Goal: Task Accomplishment & Management: Complete application form

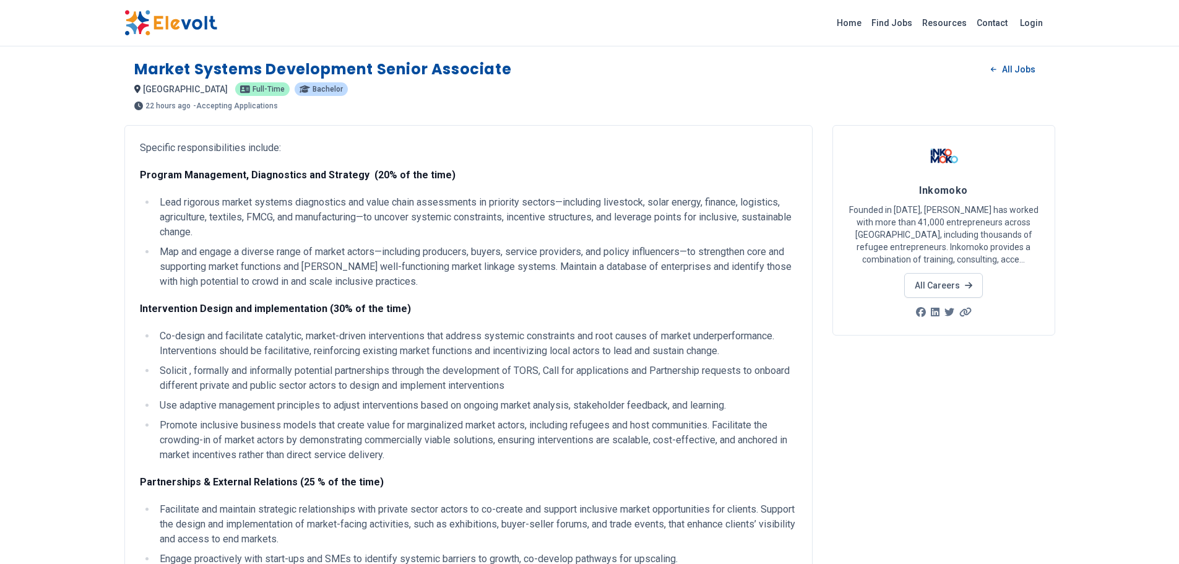
click at [472, 223] on li "Lead rigorous market systems diagnostics and value chain assessments in priorit…" at bounding box center [476, 217] width 641 height 45
click at [394, 224] on li "Lead rigorous market systems diagnostics and value chain assessments in priorit…" at bounding box center [476, 217] width 641 height 45
drag, startPoint x: 463, startPoint y: 364, endPoint x: 135, endPoint y: 169, distance: 381.5
copy div "Loremip Dolorsitam, Consectetur adi Elitsedd (16% ei tem inci) Utla etdolore ma…"
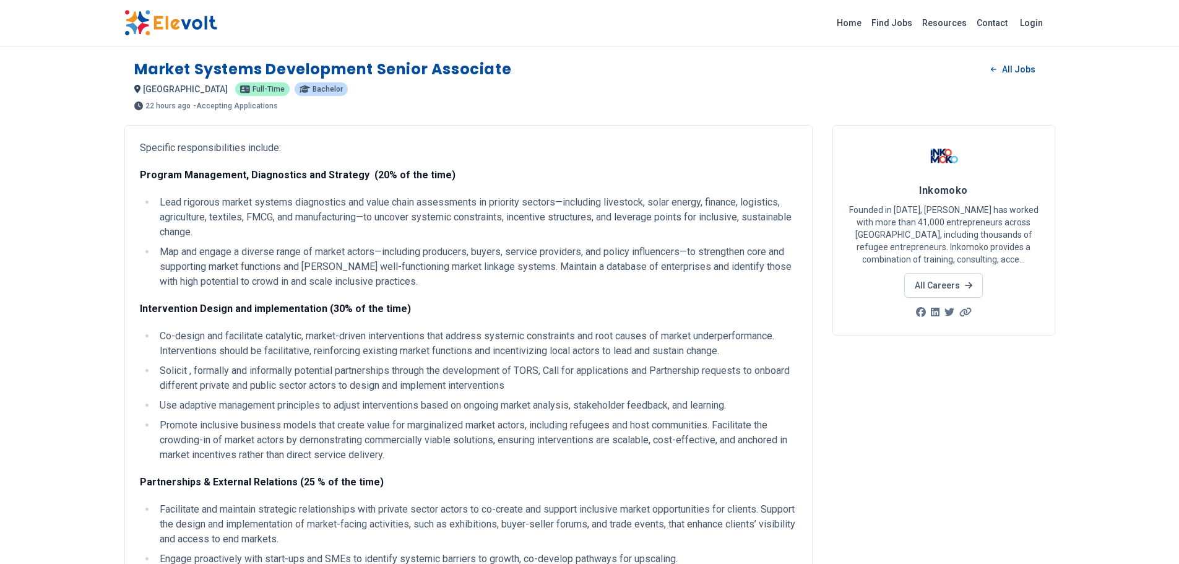
copy div "Loremip Dolorsitam, Consectetur adi Elitsedd (16% ei tem inci) Utla etdolore ma…"
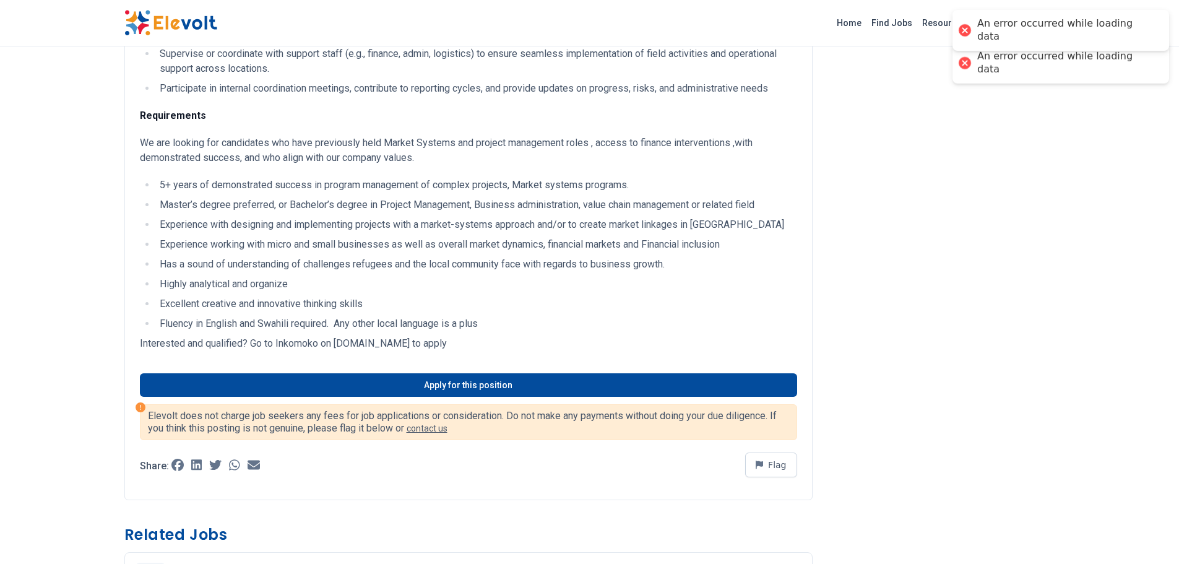
scroll to position [1361, 0]
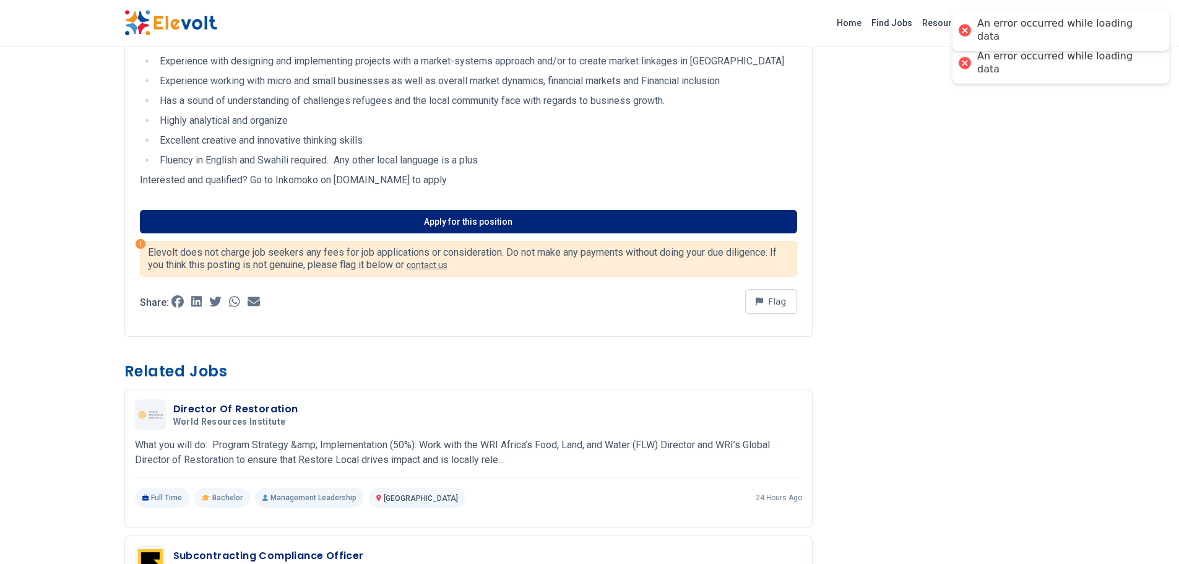
click at [438, 212] on link "Apply for this position" at bounding box center [468, 222] width 657 height 24
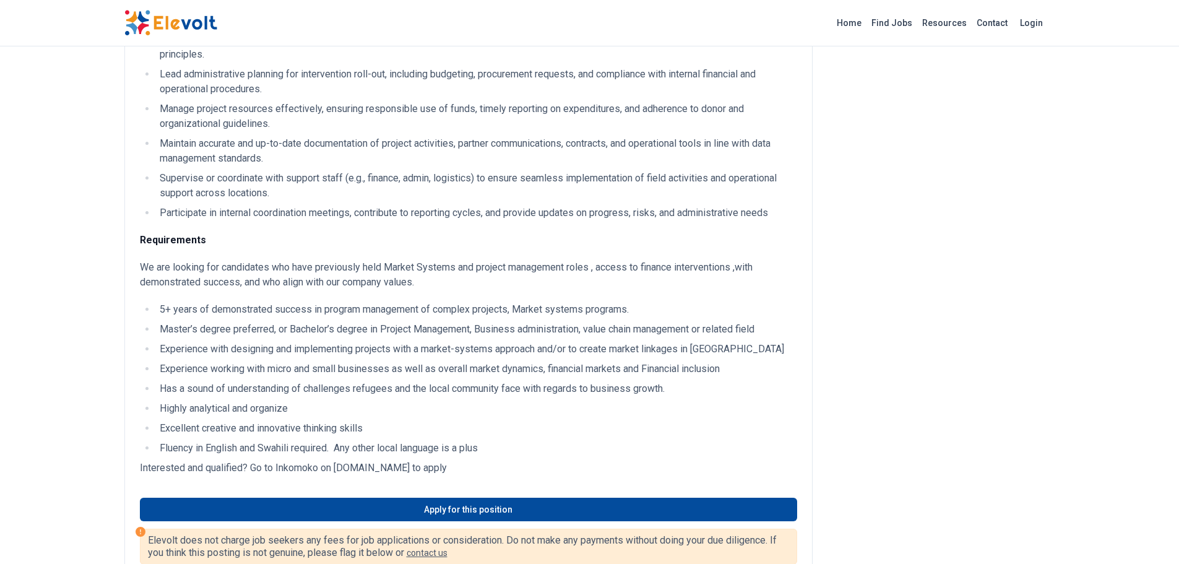
scroll to position [0, 0]
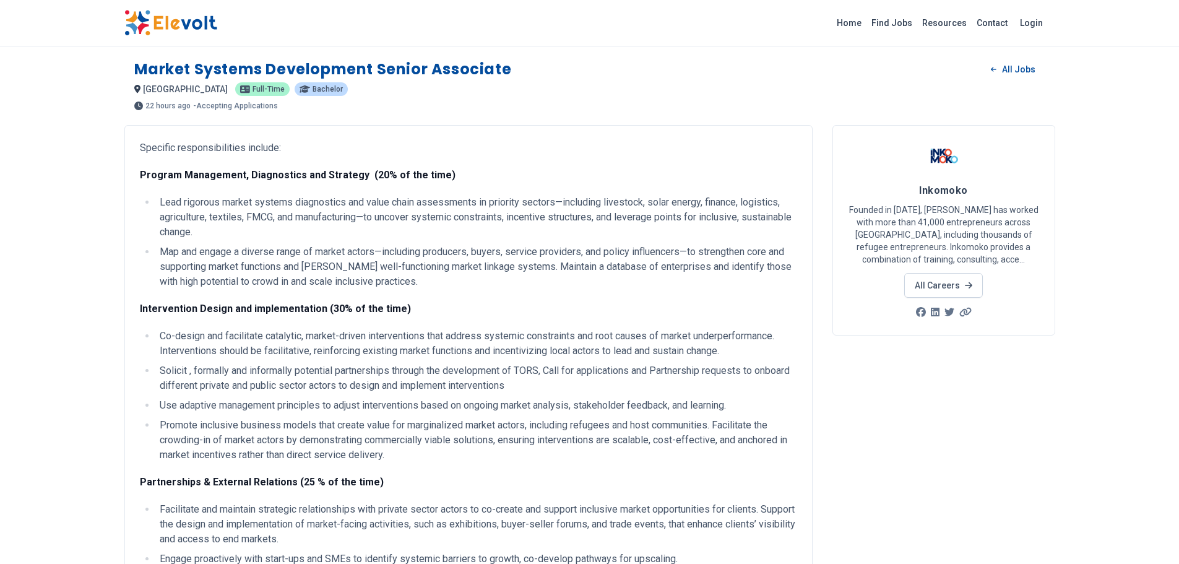
drag, startPoint x: 615, startPoint y: 390, endPoint x: 578, endPoint y: 46, distance: 346.0
